Goal: Transaction & Acquisition: Purchase product/service

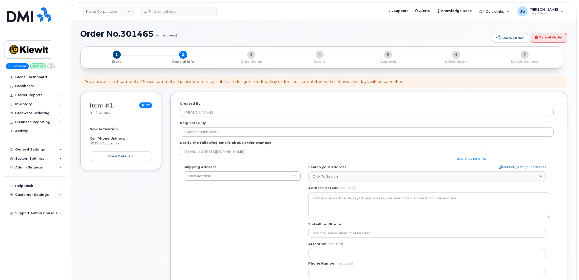
select select
drag, startPoint x: 0, startPoint y: 0, endPoint x: 177, endPoint y: 14, distance: 177.1
click at [177, 14] on input at bounding box center [178, 11] width 77 height 9
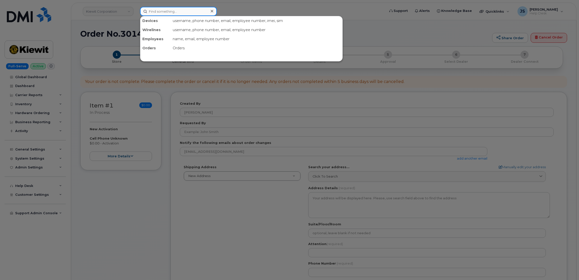
paste input "297344"
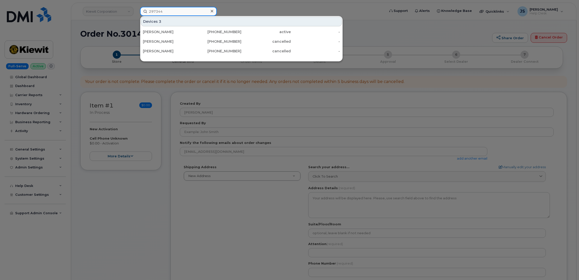
click at [178, 8] on input "297344" at bounding box center [178, 11] width 77 height 9
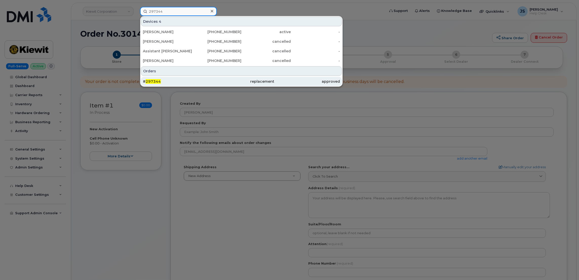
type input "297344"
click at [166, 80] on div "# 297344" at bounding box center [176, 81] width 66 height 5
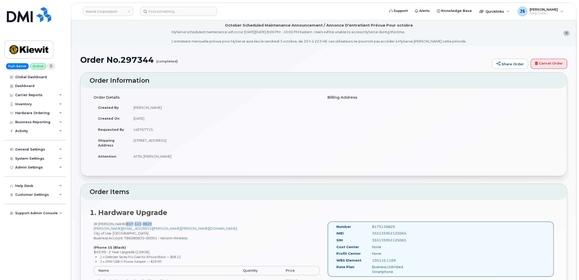
drag, startPoint x: 140, startPoint y: 224, endPoint x: 115, endPoint y: 225, distance: 24.9
click at [115, 225] on div "JR TREVIZO 817 513 9829 JOSE.TREVIZO@KIEWIT.COM City of Use: Arlington Business…" at bounding box center [207, 262] width 234 height 80
copy span "817 513 9829"
click at [137, 60] on h1 "Order No.297344 (completed)" at bounding box center [284, 59] width 409 height 9
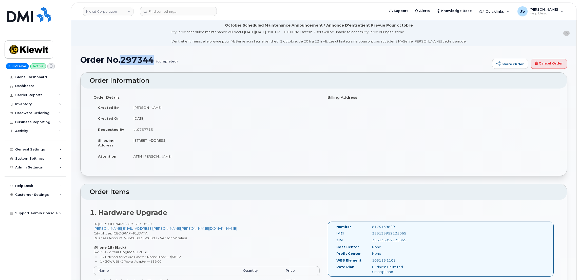
copy h1 "297344"
drag, startPoint x: 134, startPoint y: 141, endPoint x: 207, endPoint y: 140, distance: 73.5
click at [207, 140] on td "[STREET_ADDRESS]" at bounding box center [224, 143] width 191 height 16
copy td "5354 E Loop 820 S FORT WORTH TX 76119"
drag, startPoint x: 139, startPoint y: 224, endPoint x: 114, endPoint y: 224, distance: 25.6
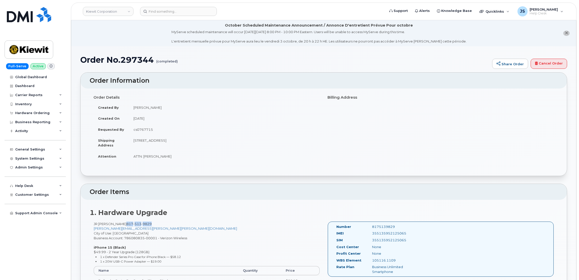
click at [126, 224] on span "817 513 9829" at bounding box center [138, 224] width 25 height 4
copy span "817 513 9829"
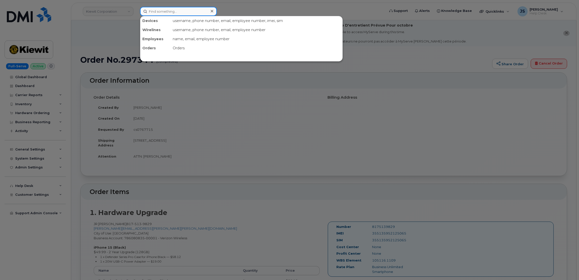
click at [200, 12] on input at bounding box center [178, 11] width 77 height 9
paste input "8175139829"
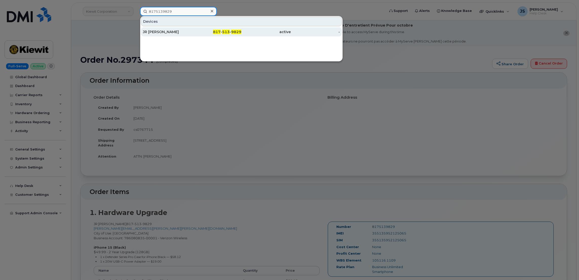
type input "8175139829"
click at [180, 32] on div "JR [PERSON_NAME]" at bounding box center [167, 31] width 49 height 5
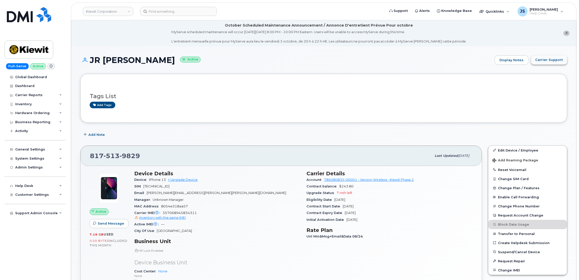
click at [543, 63] on button "Carrier Support" at bounding box center [549, 59] width 36 height 9
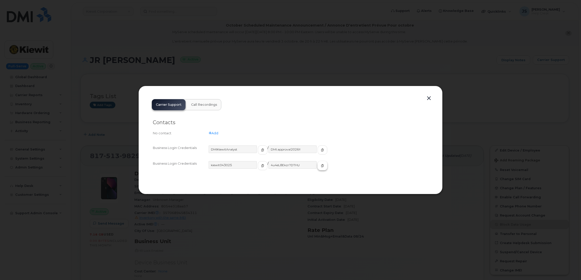
click at [321, 165] on icon "button" at bounding box center [322, 165] width 3 height 3
click at [429, 97] on button "button" at bounding box center [429, 98] width 8 height 7
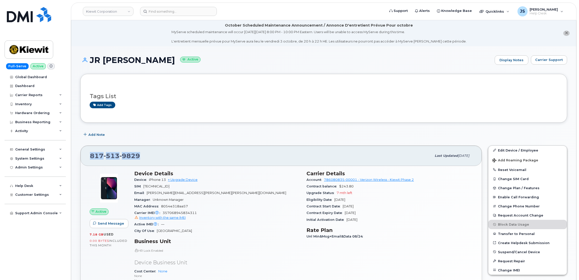
drag, startPoint x: 139, startPoint y: 157, endPoint x: 89, endPoint y: 156, distance: 49.2
click at [89, 156] on div "817 513 9829 Last updated Sep 06, 2025" at bounding box center [281, 156] width 401 height 20
copy span "817 513 9829"
click at [187, 181] on link "+ Upgrade Device" at bounding box center [183, 180] width 30 height 4
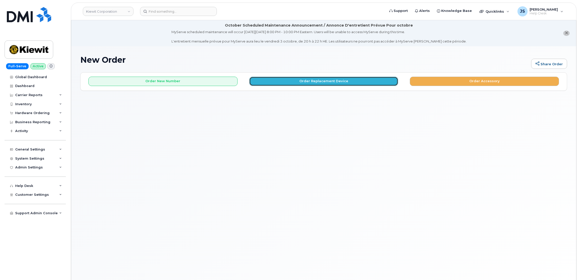
click at [286, 83] on button "Order Replacement Device" at bounding box center [323, 81] width 149 height 9
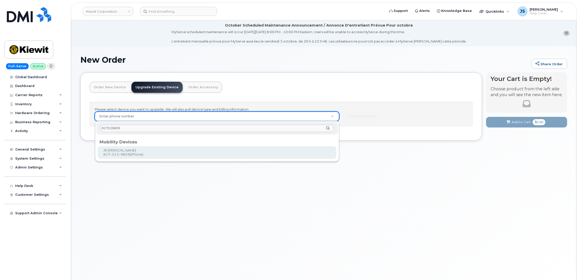
type input "8175139829"
type input "1172698"
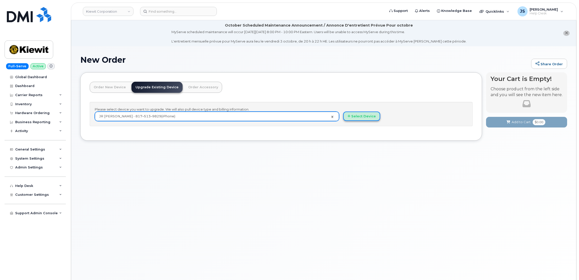
click at [352, 119] on button "Select Device" at bounding box center [361, 116] width 37 height 9
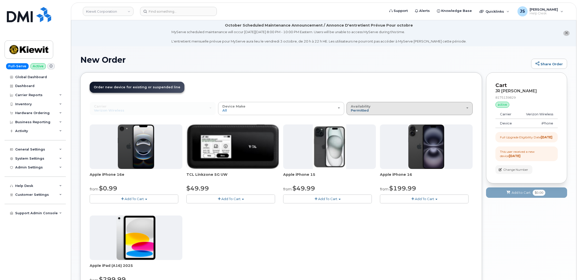
click at [358, 110] on span "Permitted" at bounding box center [360, 110] width 18 height 4
click at [357, 127] on label "All" at bounding box center [353, 129] width 11 height 6
click at [0, 0] on input "All" at bounding box center [0, 0] width 0 height 0
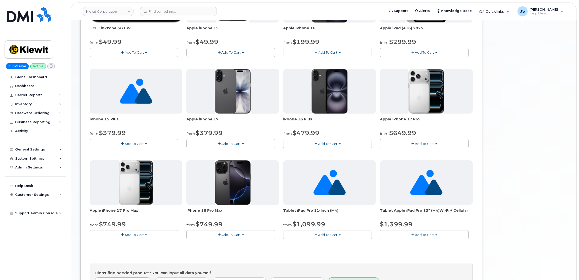
scroll to position [228, 0]
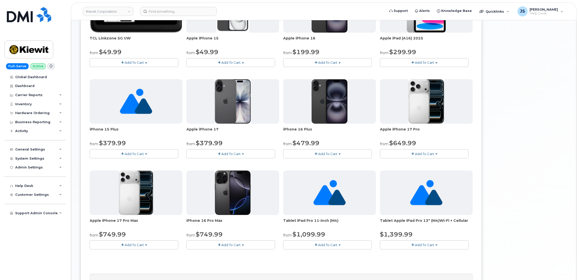
click at [132, 155] on span "Add To Cart" at bounding box center [134, 154] width 19 height 4
click at [123, 170] on link "$829.99 - Full Price (128 GB)" at bounding box center [125, 169] width 69 height 6
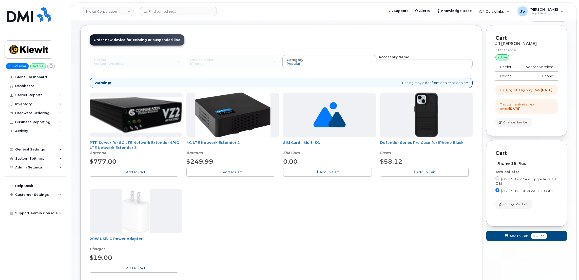
scroll to position [115, 0]
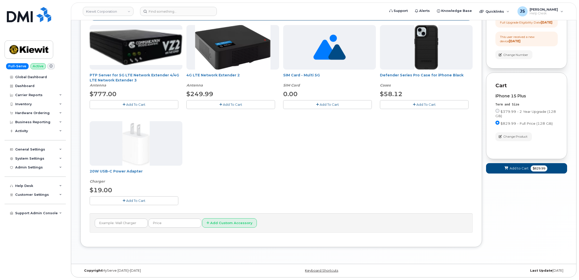
click at [413, 102] on button "Add To Cart" at bounding box center [424, 104] width 89 height 9
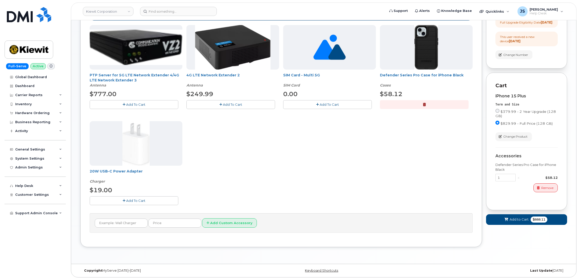
click at [133, 200] on span "Add To Cart" at bounding box center [135, 201] width 19 height 4
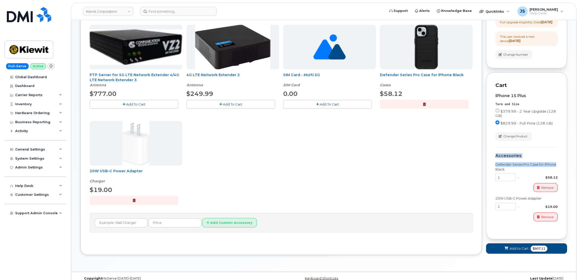
drag, startPoint x: 579, startPoint y: 164, endPoint x: 574, endPoint y: 145, distance: 20.0
click at [574, 145] on body "Kiewit Corporation Support Alerts Knowledge Base Quicklinks Suspend / Cancel De…" at bounding box center [289, 87] width 579 height 404
drag, startPoint x: 574, startPoint y: 145, endPoint x: 575, endPoint y: 195, distance: 49.9
click at [575, 195] on div "New Order Share Order × Share This Order If you want to allow others to create …" at bounding box center [323, 101] width 505 height 341
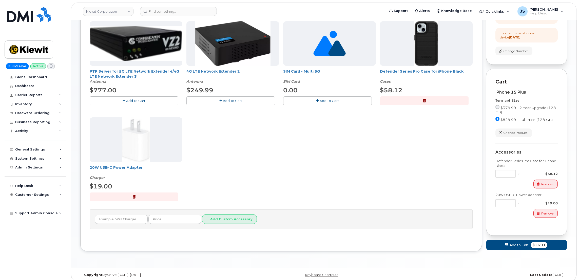
scroll to position [128, 0]
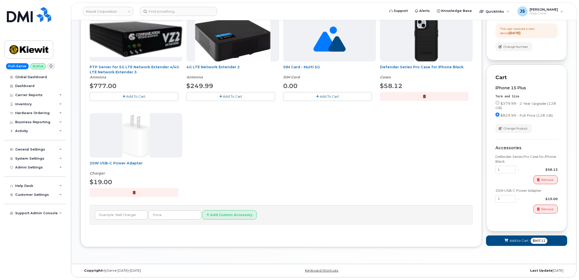
click at [510, 240] on span "Add to Cart" at bounding box center [519, 241] width 19 height 5
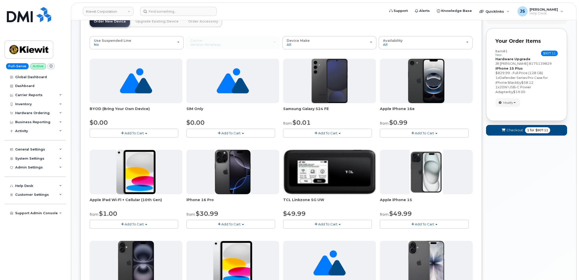
scroll to position [52, 0]
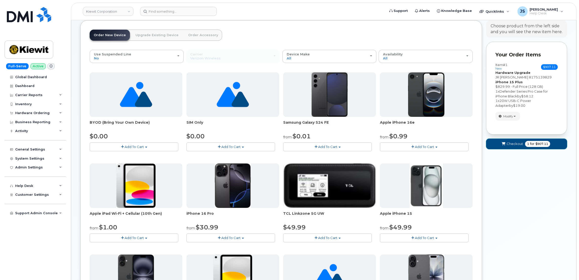
click at [510, 143] on span "Checkout" at bounding box center [515, 144] width 16 height 5
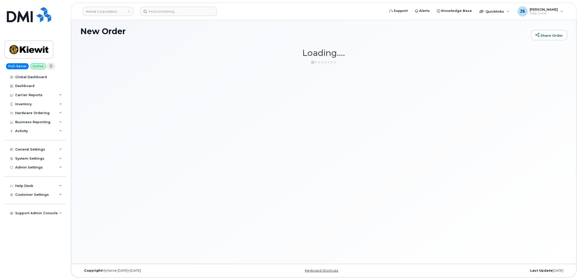
scroll to position [28, 0]
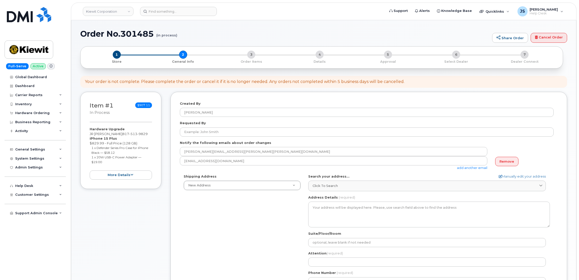
select select
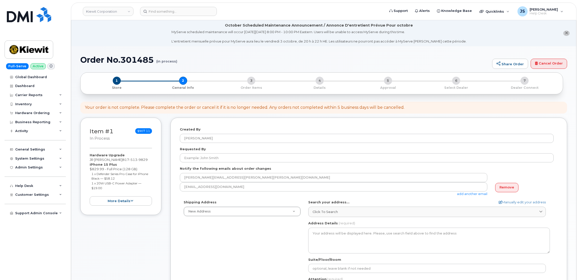
click at [460, 194] on link "add another email" at bounding box center [472, 194] width 30 height 4
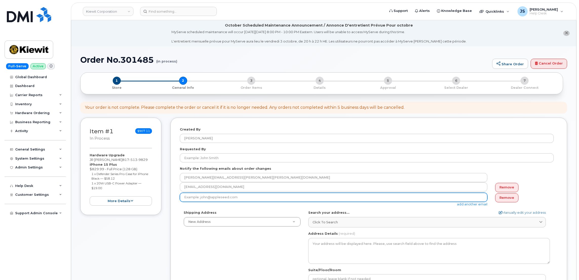
click at [291, 195] on input "email" at bounding box center [334, 197] width 308 height 9
paste input "[EMAIL_ADDRESS][PERSON_NAME][PERSON_NAME][DOMAIN_NAME]"
type input "[EMAIL_ADDRESS][PERSON_NAME][PERSON_NAME][DOMAIN_NAME]"
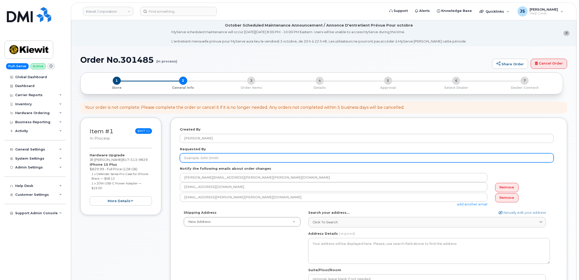
click at [220, 161] on input "Requested By" at bounding box center [367, 158] width 374 height 9
paste input "CS0795633"
type input "CS0795633"
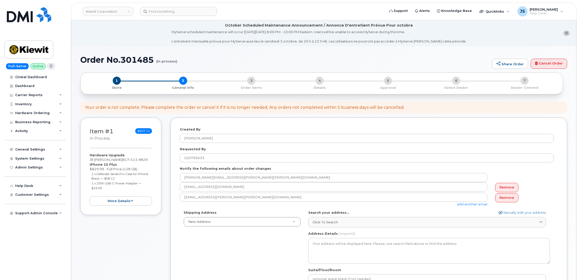
click at [212, 241] on div "Shipping Address New Address New Address [STREET_ADDRESS][GEOGRAPHIC_DATA][STRE…" at bounding box center [367, 269] width 374 height 116
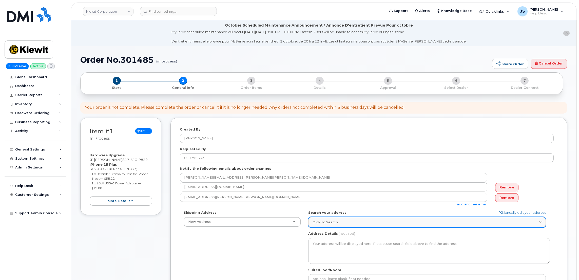
click at [338, 225] on div "Click to search" at bounding box center [427, 222] width 229 height 5
paste input "[STREET_ADDRESS]"
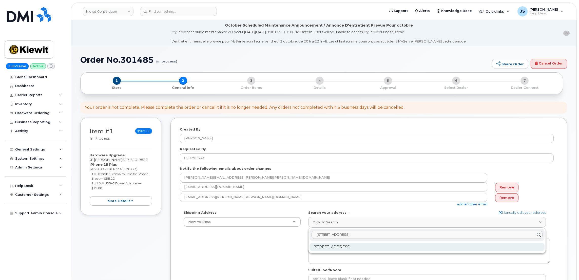
type input "[STREET_ADDRESS]"
click at [330, 250] on div "[STREET_ADDRESS]" at bounding box center [427, 247] width 235 height 8
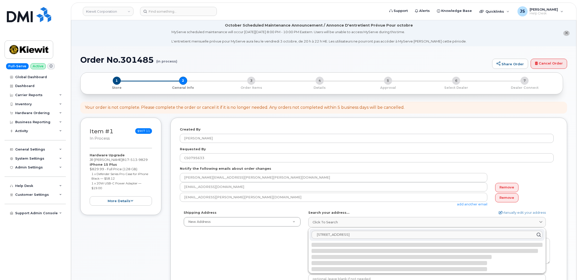
select select
type textarea "[STREET_ADDRESS]"
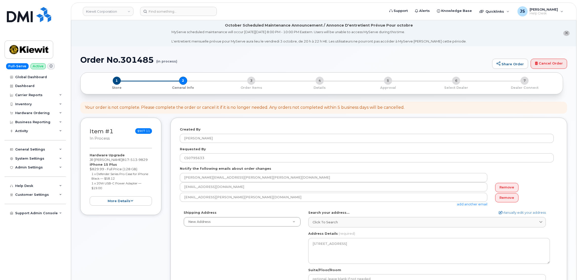
click at [296, 253] on div "Shipping Address New Address New Address [STREET_ADDRESS][GEOGRAPHIC_DATA][STRE…" at bounding box center [367, 269] width 374 height 116
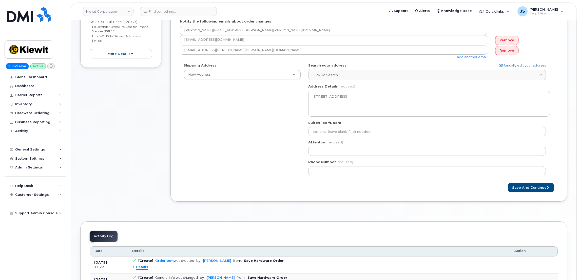
scroll to position [152, 0]
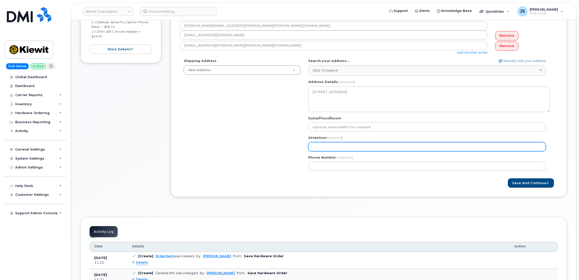
click at [326, 143] on input "Attention (required)" at bounding box center [427, 146] width 238 height 9
select select
type input "J"
select select
type input "Jo"
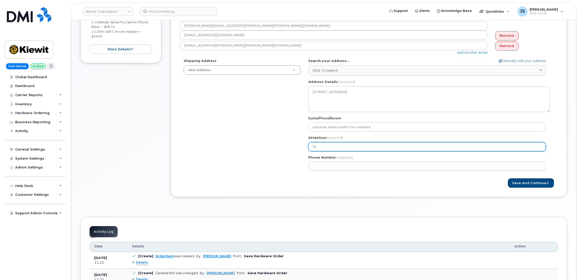
select select
type input "Jos"
select select
type input "Jose"
select select
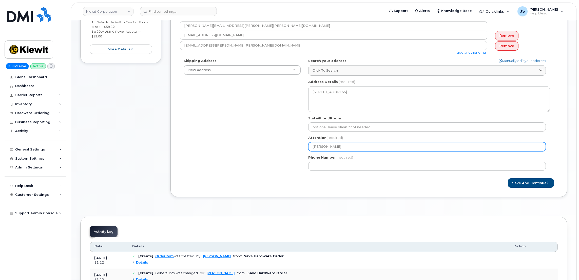
type input "Jose R"
select select
type input "Jose"
select select
type input "Jose T"
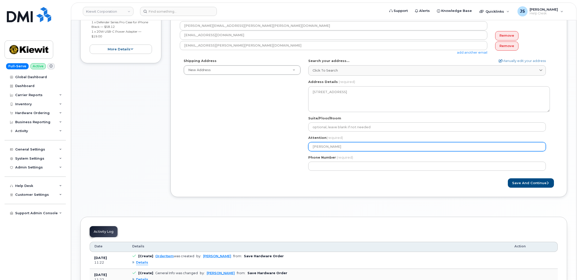
select select
type input "Jose Tr"
select select
type input "Jose Tre"
select select
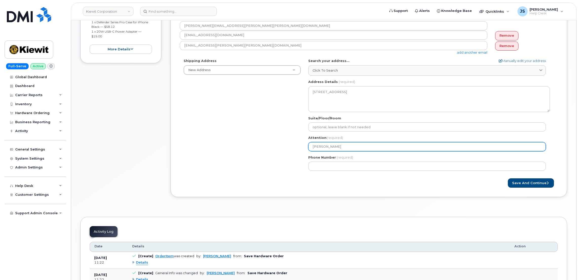
type input "Jose Trevi"
select select
type input "Jose Treviz"
select select
type input "Jose Trevizo"
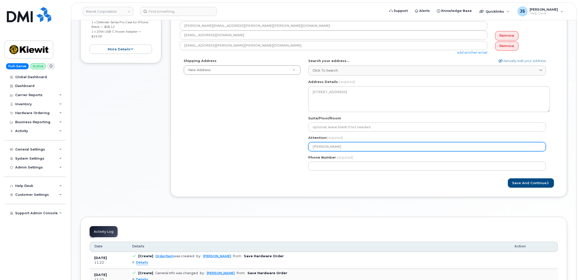
select select
type input "Jose Trevizo/"
select select
type input "Jose Trevizo/A"
select select
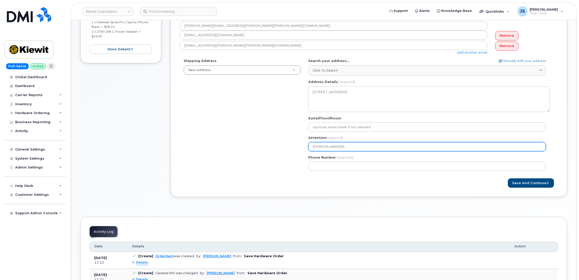
type input "Jose Trevizo/Au"
select select
type input "Jose Trevizo/Aur"
select select
type input "Jose Trevizo/Auro"
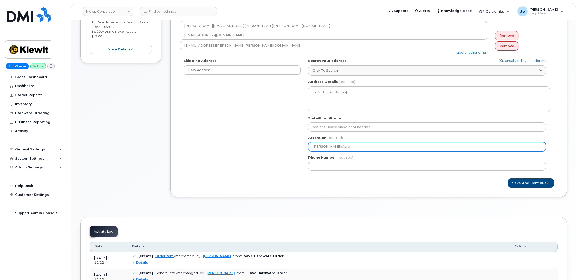
select select
type input "Jose Trevizo/Auror"
select select
type input "Jose Trevizo/Aurora"
select select
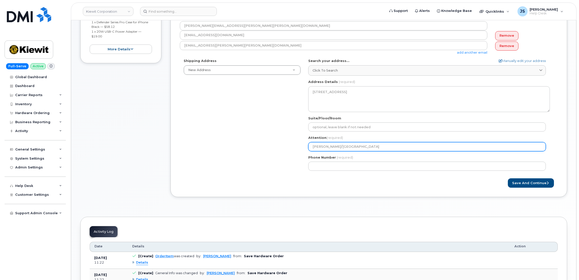
type input "Jose Trevizo/Aurora B"
select select
type input "Jose Trevizo/Aurora Br"
select select
type input "Jose Trevizo/Aurora Bru"
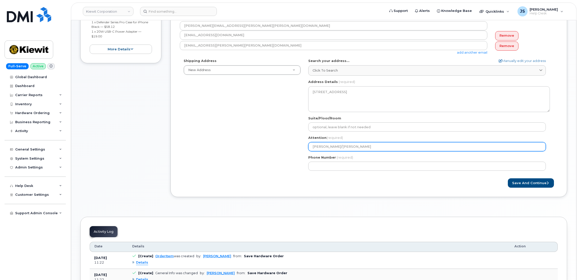
select select
type input "Jose Trevizo/Aurora Bruce"
select select
type input "Jose Trevizo/Aurora Bruce"
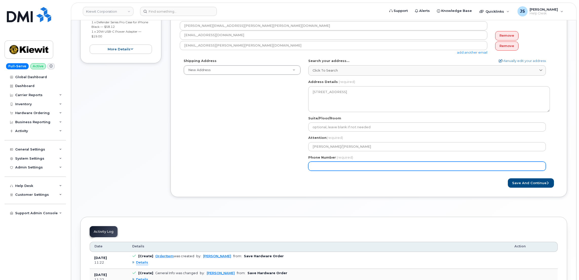
click at [326, 168] on input "Phone Number" at bounding box center [427, 166] width 238 height 9
paste input "8175139829"
select select
type input "8175139829"
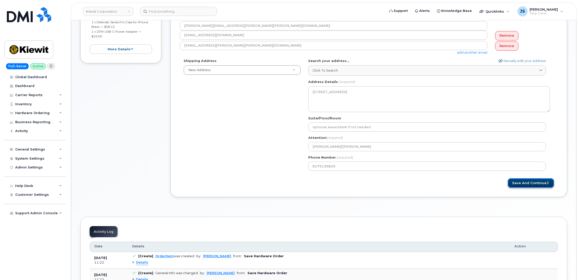
click at [529, 185] on button "Save and Continue" at bounding box center [531, 183] width 46 height 9
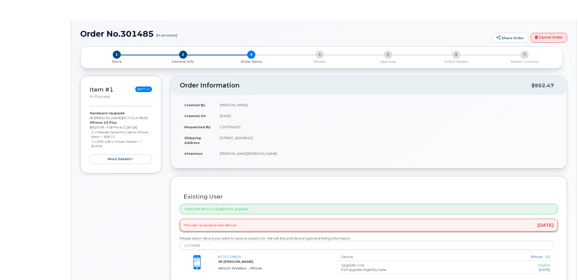
type input "JR [PERSON_NAME]"
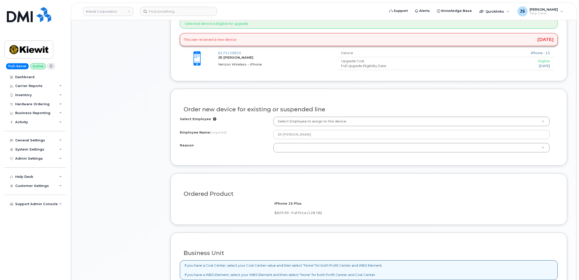
scroll to position [274, 0]
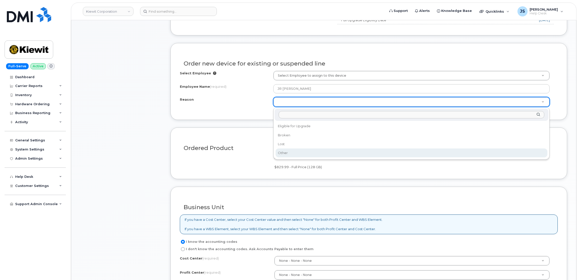
select select "other"
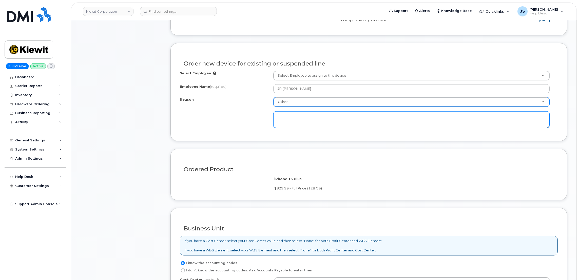
click at [332, 116] on textarea at bounding box center [411, 119] width 276 height 17
type textarea "U"
type textarea "J"
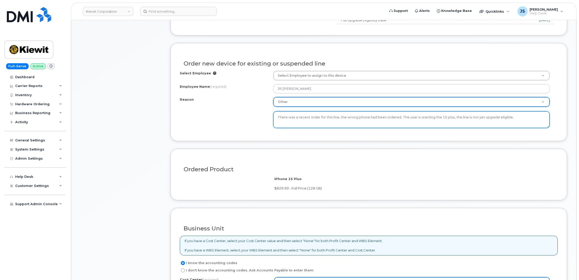
type textarea "There was a recent order for this line, the wrong phone had been ordered. The u…"
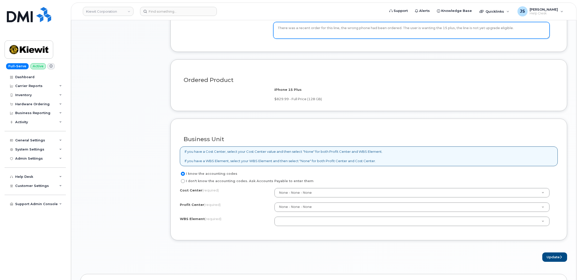
scroll to position [374, 0]
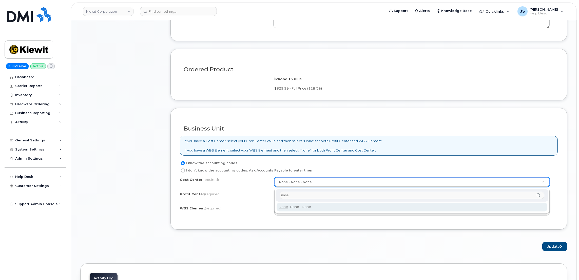
type input "none"
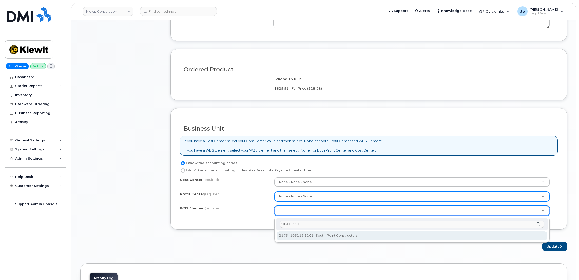
type input "105116.1109"
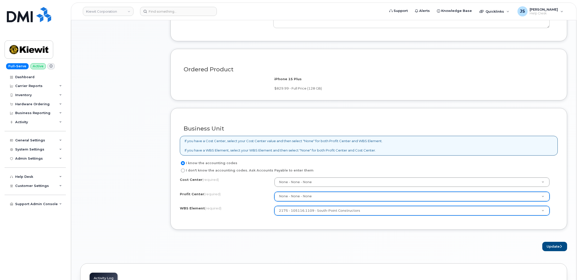
click at [311, 230] on div "Business Unit If you have a Cost Center, select your Cost Center value and then…" at bounding box center [368, 169] width 397 height 122
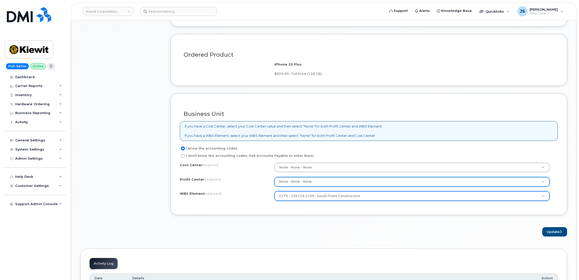
scroll to position [389, 0]
click at [553, 236] on button "Update" at bounding box center [554, 231] width 25 height 9
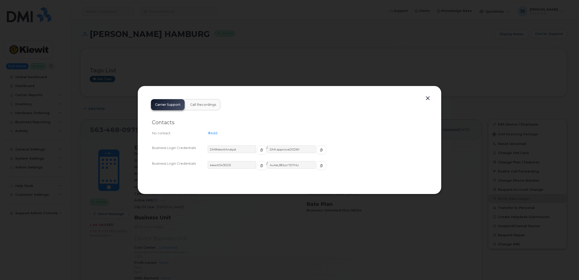
click at [257, 67] on div at bounding box center [289, 140] width 579 height 280
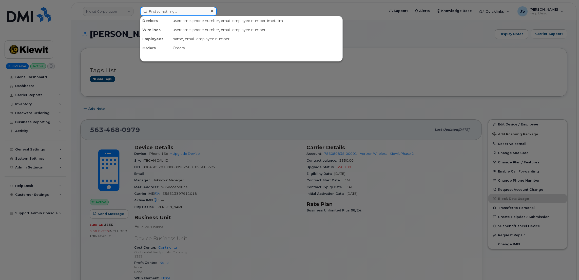
click at [196, 8] on input at bounding box center [178, 11] width 77 height 9
paste input "297344"
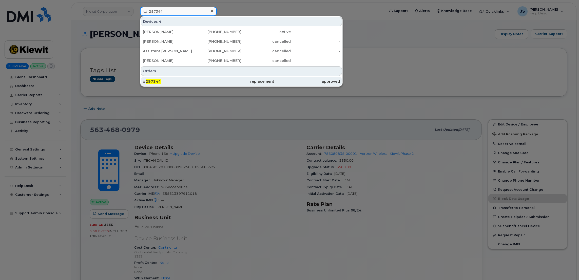
type input "297344"
click at [194, 79] on div "# 297344" at bounding box center [176, 81] width 66 height 5
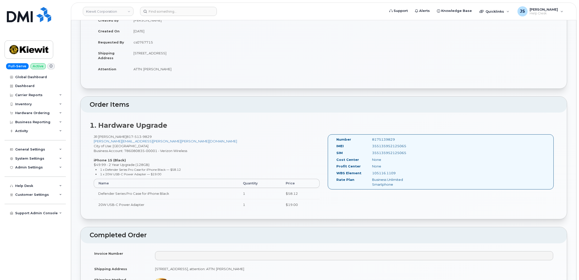
scroll to position [89, 0]
drag, startPoint x: 395, startPoint y: 172, endPoint x: 372, endPoint y: 173, distance: 22.9
click at [372, 173] on div "105116.1109" at bounding box center [393, 172] width 50 height 5
copy div "105116.1109"
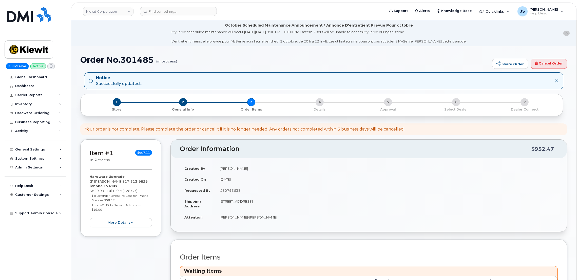
click at [166, 215] on div "Item #1 in process $907.11 Hardware Upgrade JR [PERSON_NAME] [PHONE_NUMBER] iPh…" at bounding box center [323, 244] width 487 height 209
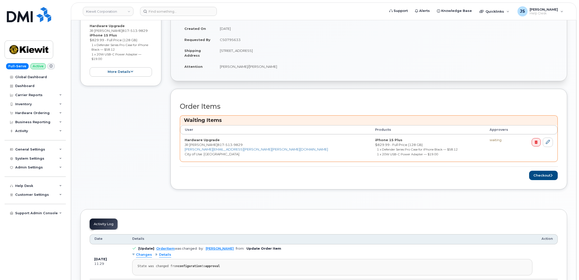
scroll to position [182, 0]
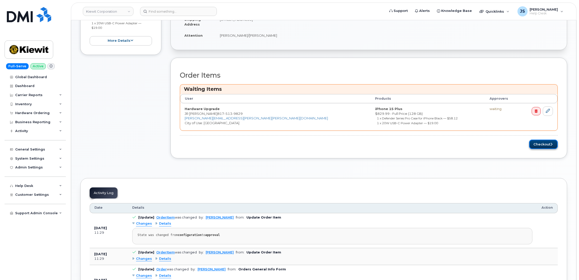
click at [541, 146] on button "Checkout" at bounding box center [543, 144] width 29 height 9
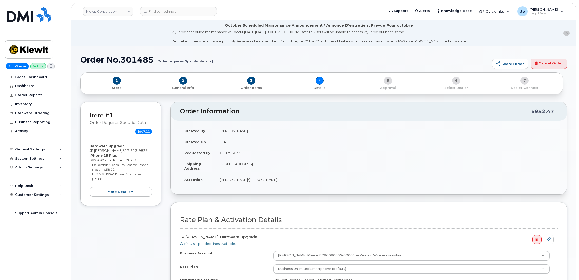
click at [162, 210] on div "Item #1 Order requires Specific details $907.11 Hardware Upgrade JR TREVIZO 817…" at bounding box center [323, 219] width 487 height 234
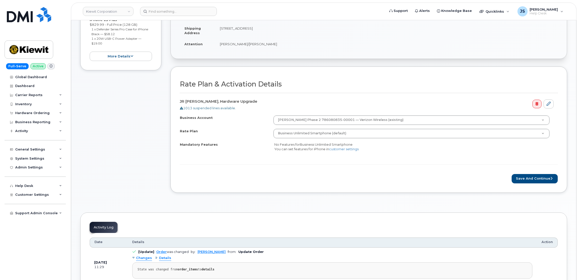
scroll to position [152, 0]
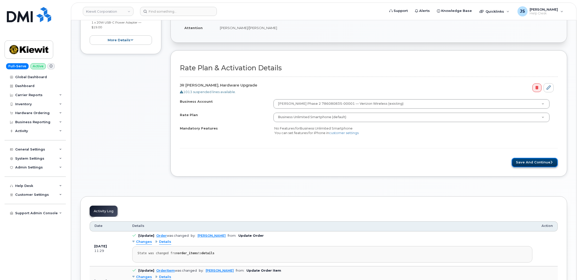
click at [526, 167] on button "Save and Continue" at bounding box center [535, 162] width 46 height 9
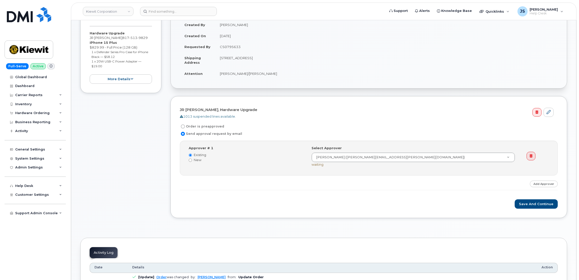
scroll to position [107, 0]
click at [530, 207] on button "Save and Continue" at bounding box center [536, 203] width 43 height 9
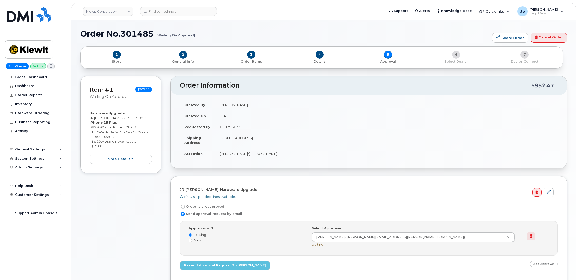
click at [141, 35] on div "Order No.301485 (Waiting On Approval) Share Order Cancel Order × Share This Ord…" at bounding box center [323, 210] width 505 height 380
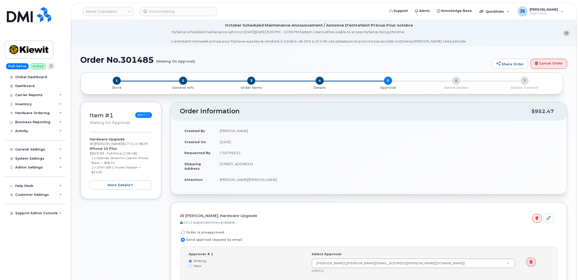
click at [141, 35] on li "October Scheduled Maintenance Announcement / Annonce D'entretient Prévue Pour o…" at bounding box center [323, 33] width 505 height 26
click at [139, 61] on h1 "Order No.301485 (Waiting On Approval)" at bounding box center [284, 59] width 409 height 9
copy h1 "301485"
